Goal: Task Accomplishment & Management: Manage account settings

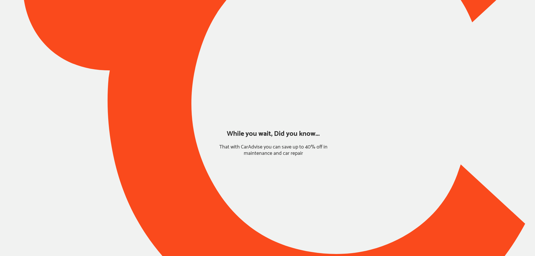
type input "*****"
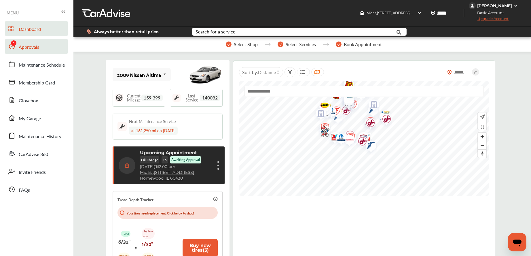
click at [35, 47] on span "Approvals" at bounding box center [29, 46] width 20 height 7
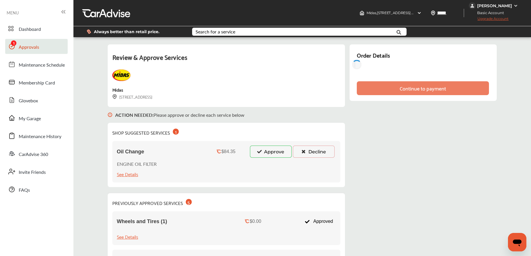
click at [264, 154] on button "Approve" at bounding box center [271, 151] width 42 height 12
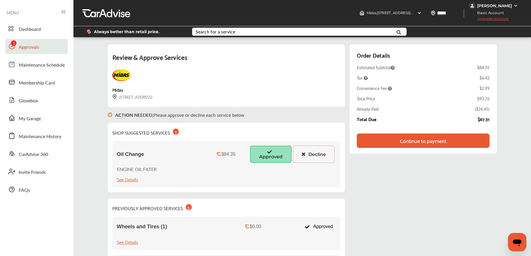
click at [507, 5] on div "[PERSON_NAME]" at bounding box center [494, 5] width 35 height 5
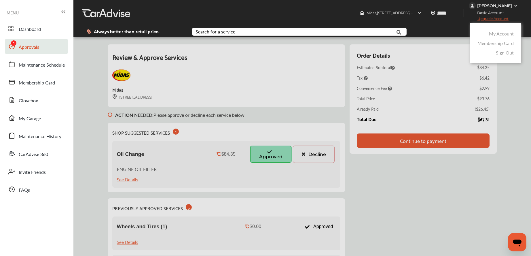
click at [277, 96] on div at bounding box center [265, 142] width 531 height 284
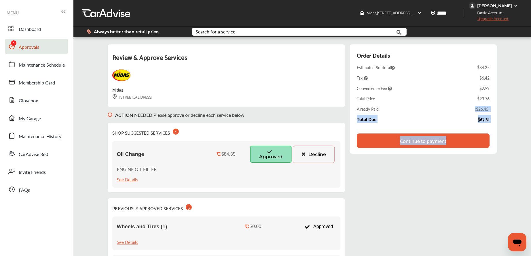
drag, startPoint x: 475, startPoint y: 109, endPoint x: 503, endPoint y: 109, distance: 27.6
click at [503, 109] on div "Review & Approve Services Midas [STREET_ADDRESS] ACTION NEEDED : Please approve…" at bounding box center [302, 250] width 454 height 419
click at [480, 109] on div "( $26.45 )" at bounding box center [482, 109] width 15 height 6
drag, startPoint x: 475, startPoint y: 109, endPoint x: 493, endPoint y: 107, distance: 18.5
click at [493, 107] on div "Order Details Estimated Subtotal $84.35 Tax $6.42 Convenience Fee $2.99 Total P…" at bounding box center [422, 98] width 147 height 109
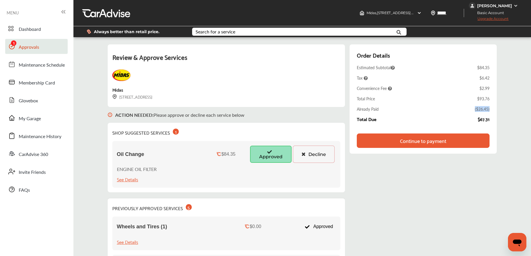
copy div "( $26.45 )"
click at [475, 112] on div "Order Details Estimated Subtotal $84.35 Tax $6.42 Convenience Fee $2.99 Total P…" at bounding box center [423, 88] width 133 height 76
drag, startPoint x: 480, startPoint y: 119, endPoint x: 492, endPoint y: 119, distance: 11.5
click at [493, 119] on div "Order Details Estimated Subtotal $84.35 Tax $6.42 Convenience Fee $2.99 Total P…" at bounding box center [422, 98] width 147 height 109
copy div "$67.31"
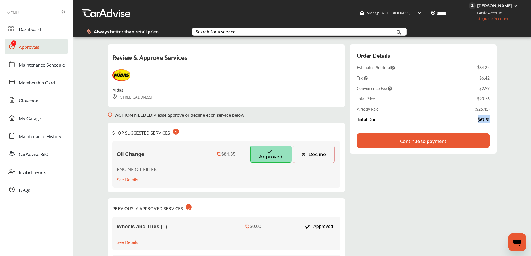
copy div "$67.31"
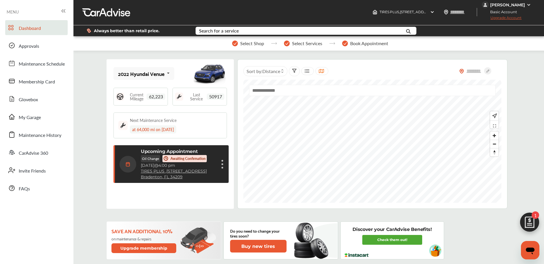
scroll to position [1, 0]
click at [221, 168] on div "Cancel appointment Modify appointment Show details" at bounding box center [221, 164] width 3 height 10
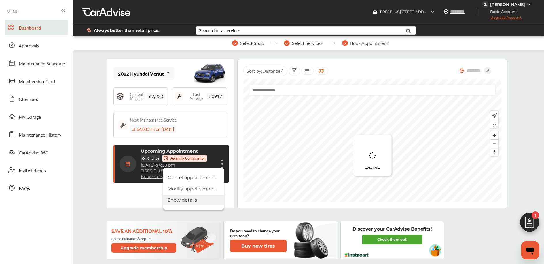
click at [197, 203] on li "Show details" at bounding box center [193, 200] width 61 height 10
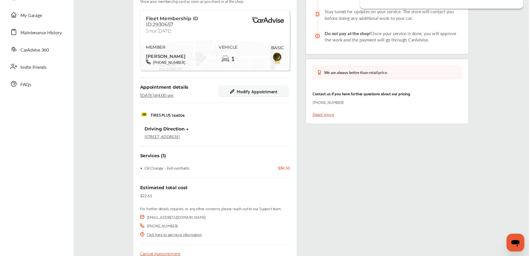
scroll to position [134, 0]
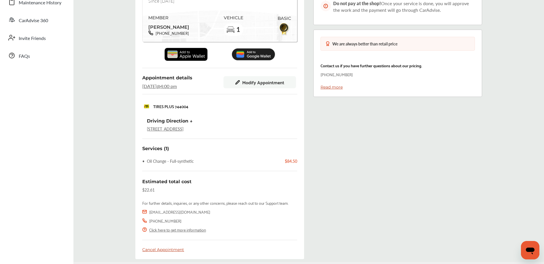
drag, startPoint x: 142, startPoint y: 178, endPoint x: 147, endPoint y: 180, distance: 5.4
click at [143, 179] on div "Services (1) • Oil Change - Full-synthetic $84.50 Estimated total cost $22.61 F…" at bounding box center [219, 199] width 155 height 106
drag, startPoint x: 142, startPoint y: 180, endPoint x: 156, endPoint y: 189, distance: 16.7
click at [156, 189] on div "Estimated total cost $22.61" at bounding box center [219, 185] width 155 height 15
copy div "Estimated total cost $22.61"
